Goal: Check status

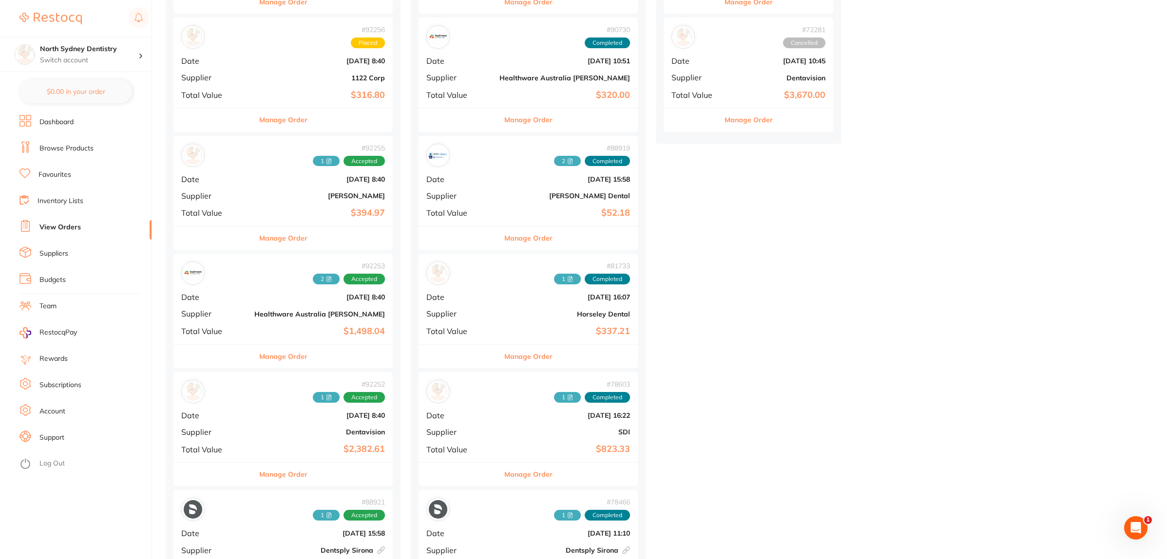
scroll to position [244, 0]
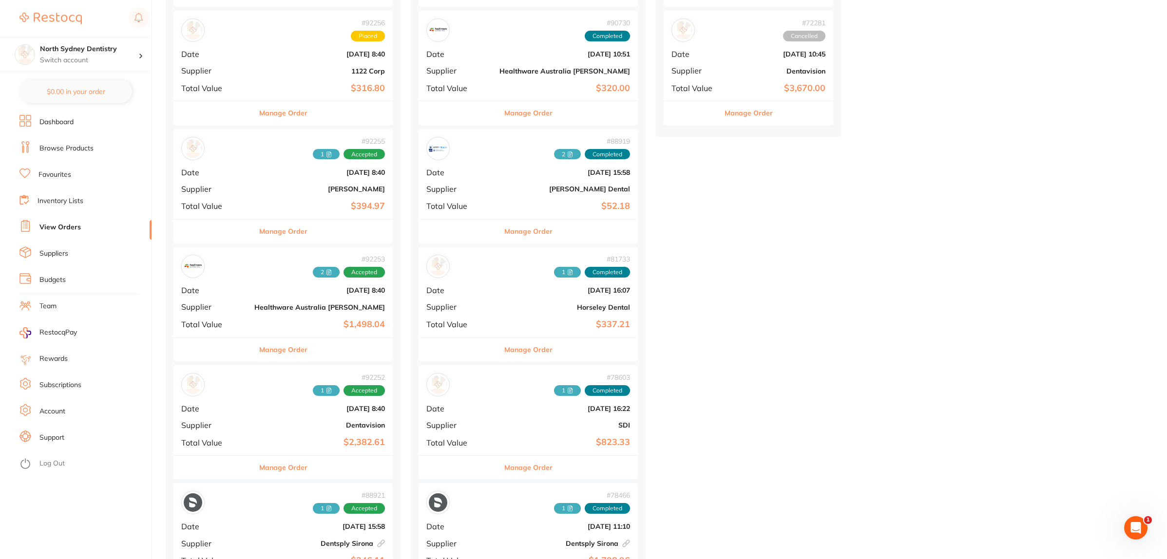
click at [222, 420] on div "# 92252 1 Accepted Date [DATE] 8:40 Supplier Dentavision Total Value $2,382.61" at bounding box center [282, 410] width 219 height 90
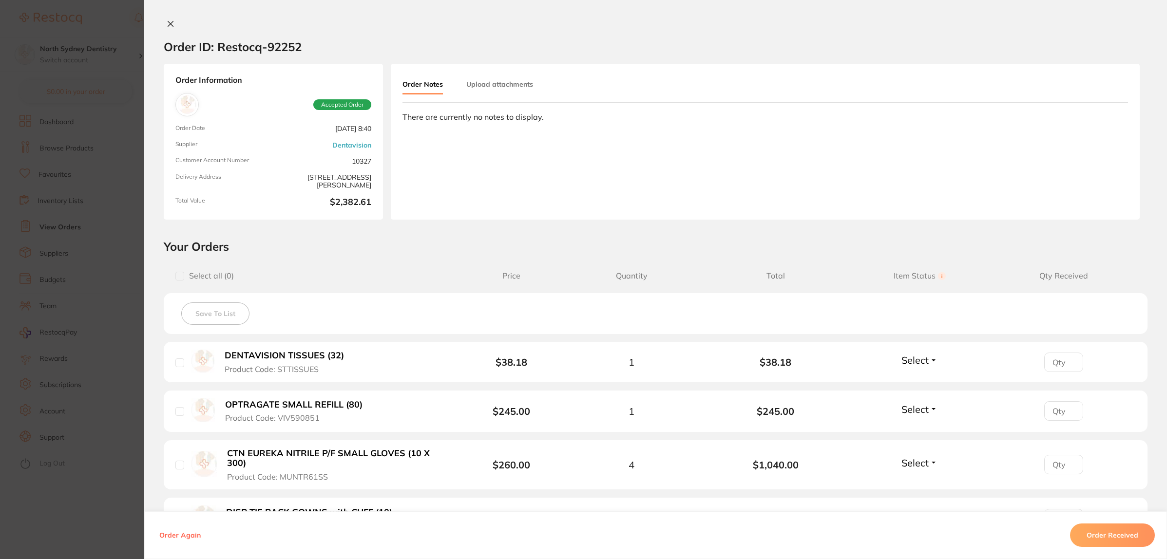
click at [502, 88] on button "Upload attachments" at bounding box center [499, 85] width 67 height 18
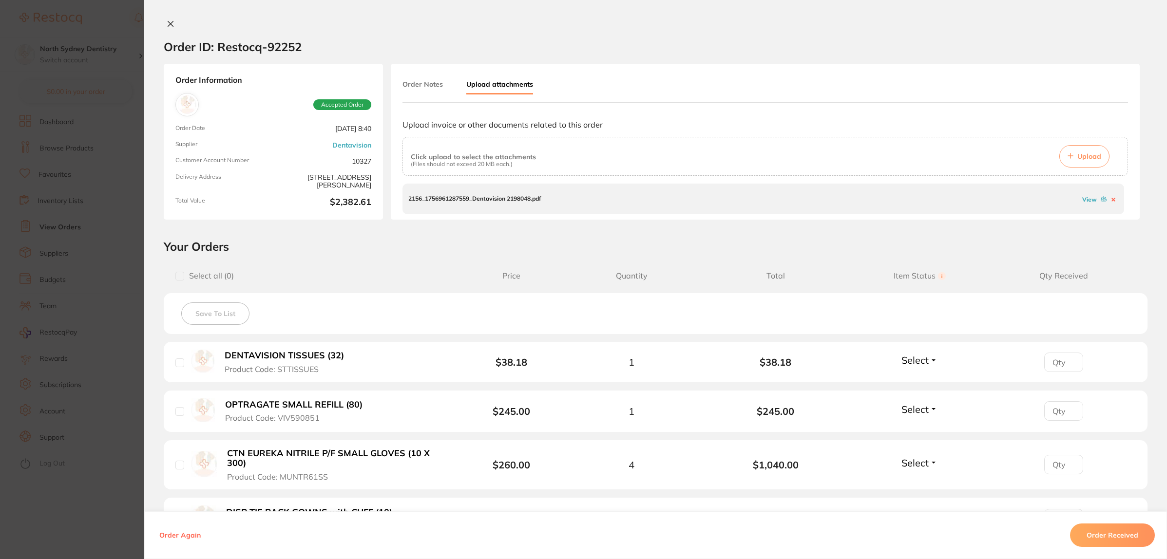
click at [468, 195] on div "2156_1756961287559_Dentavision 2198048.pdf View" at bounding box center [763, 199] width 722 height 30
click at [468, 202] on p "2156_1756961287559_Dentavision 2198048.pdf" at bounding box center [474, 198] width 133 height 7
click at [496, 198] on p "2156_1756961287559_Dentavision 2198048.pdf" at bounding box center [474, 198] width 133 height 7
click at [1089, 201] on link "View" at bounding box center [1089, 199] width 15 height 7
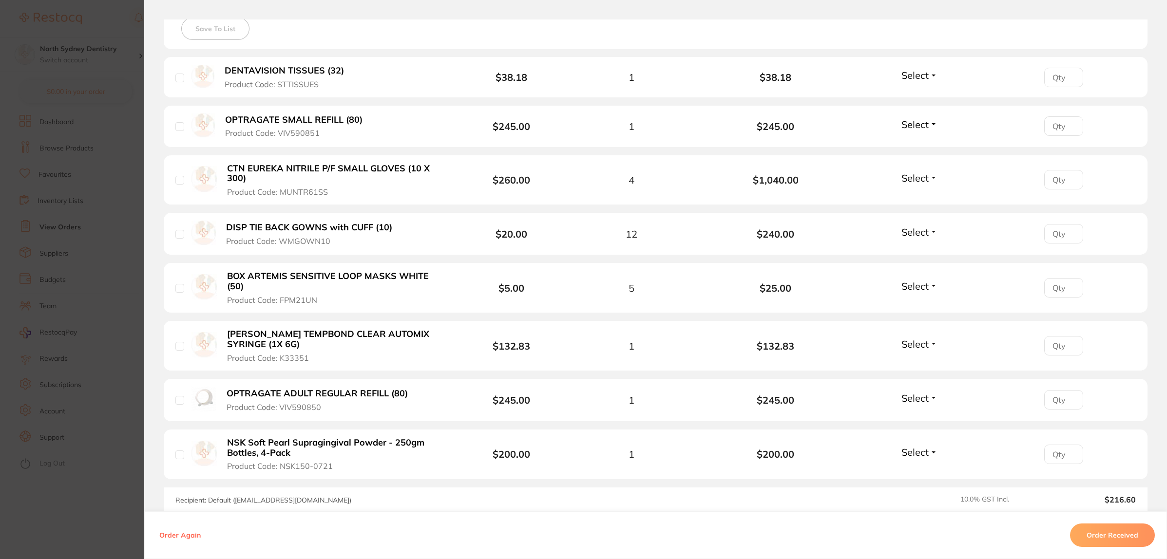
scroll to position [284, 0]
click at [61, 220] on section "Order ID: Restocq- 92252 Order Information Accepted Order Order Date [DATE] 8:4…" at bounding box center [583, 279] width 1167 height 559
